Goal: Information Seeking & Learning: Understand process/instructions

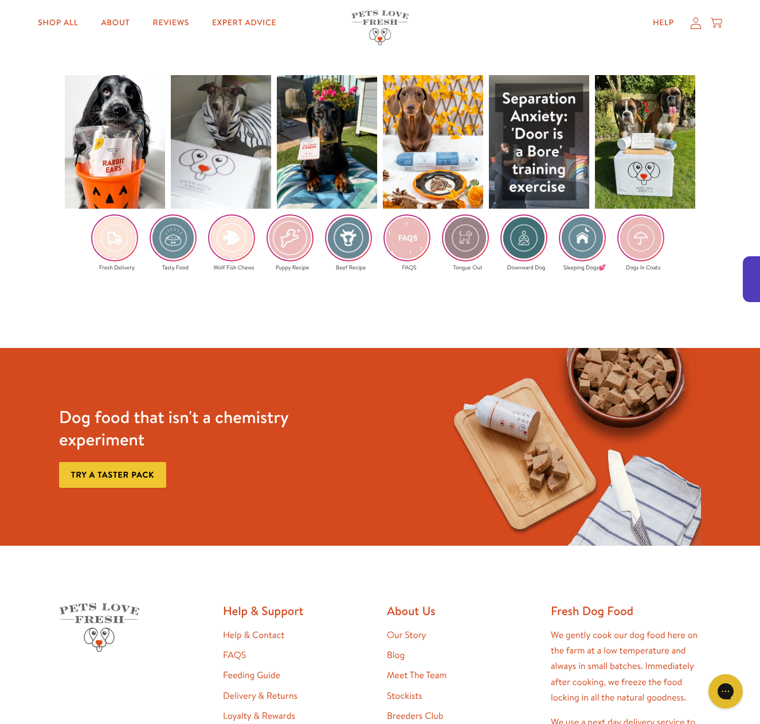
scroll to position [1892, 0]
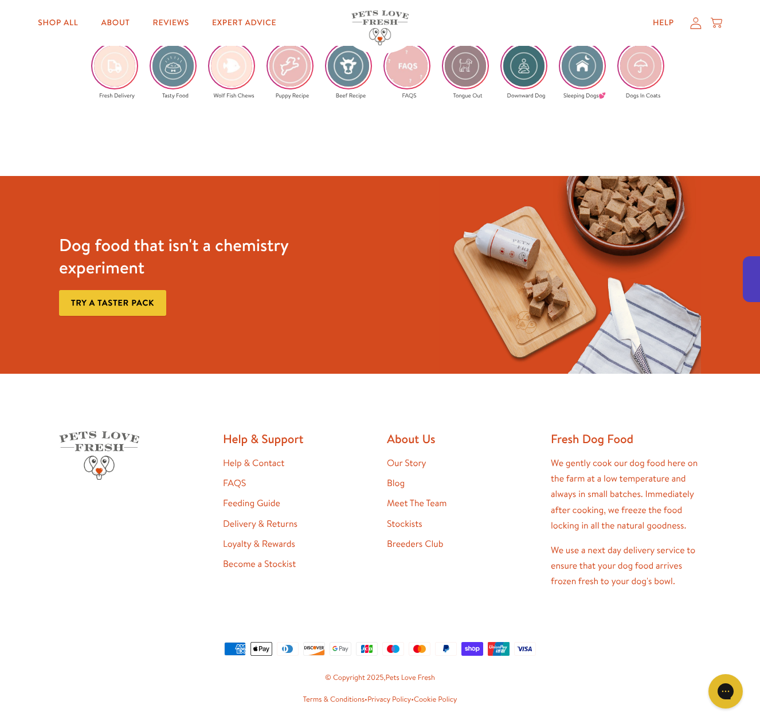
click at [284, 523] on link "Delivery & Returns" at bounding box center [260, 524] width 75 height 13
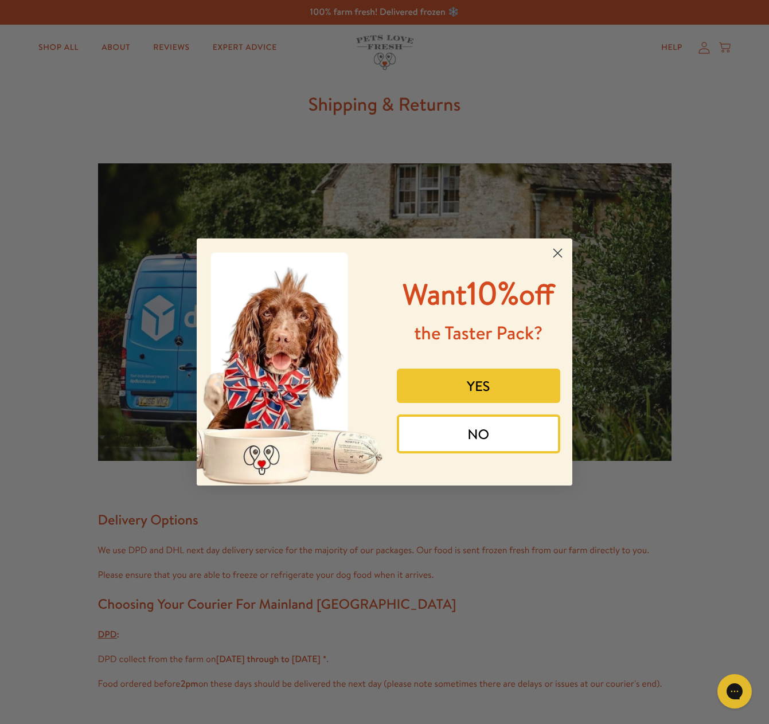
click at [555, 256] on circle "Close dialog" at bounding box center [557, 253] width 19 height 19
